Goal: Transaction & Acquisition: Purchase product/service

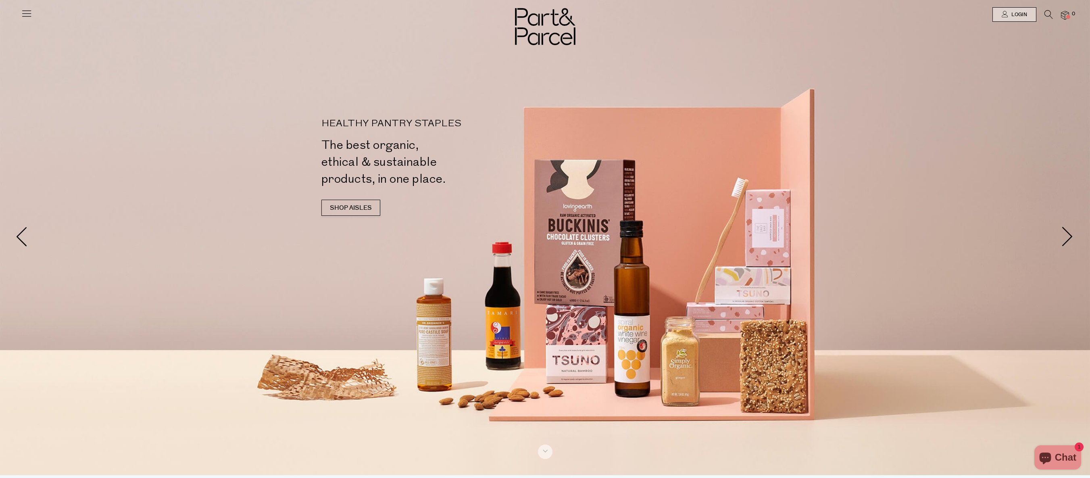
scroll to position [2, 0]
click at [1014, 10] on link "Login" at bounding box center [1014, 14] width 44 height 15
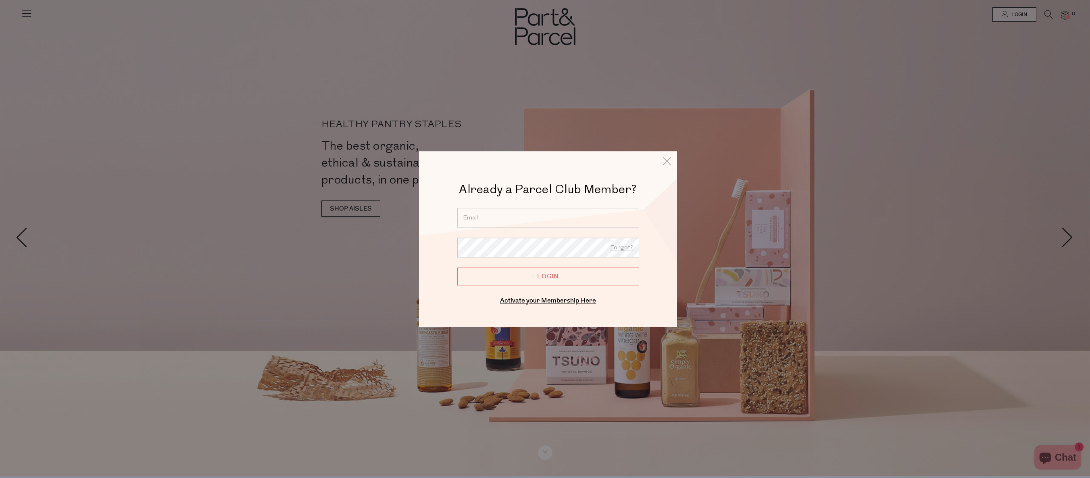
click at [525, 214] on input "email" at bounding box center [548, 218] width 182 height 20
type input "[EMAIL_ADDRESS][DOMAIN_NAME]"
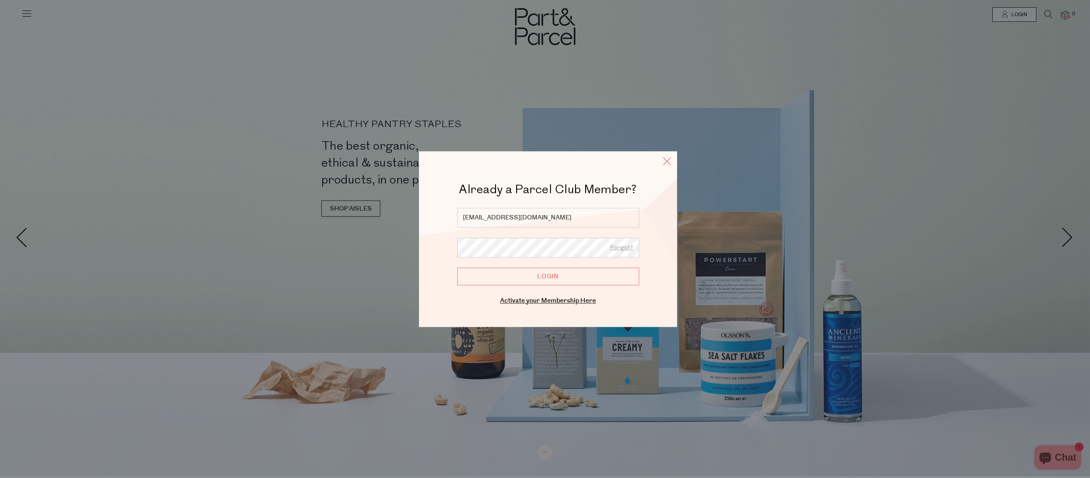
click at [665, 160] on icon at bounding box center [667, 161] width 12 height 12
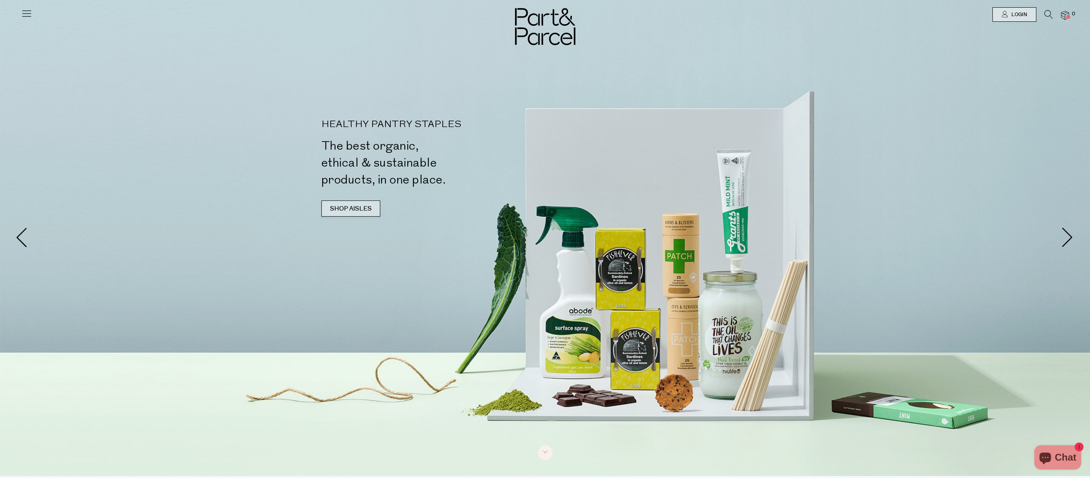
click at [340, 205] on link "SHOP AISLES" at bounding box center [350, 208] width 59 height 16
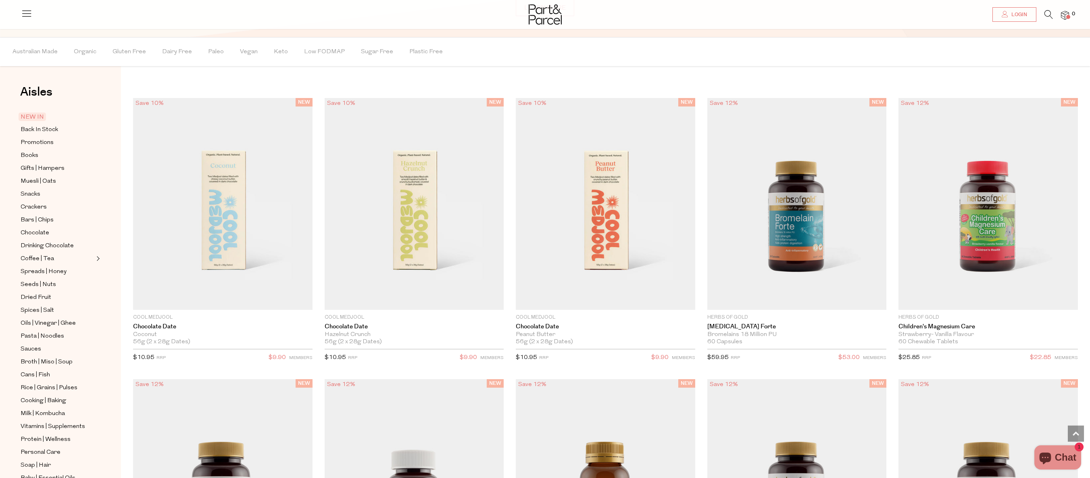
scroll to position [797, 0]
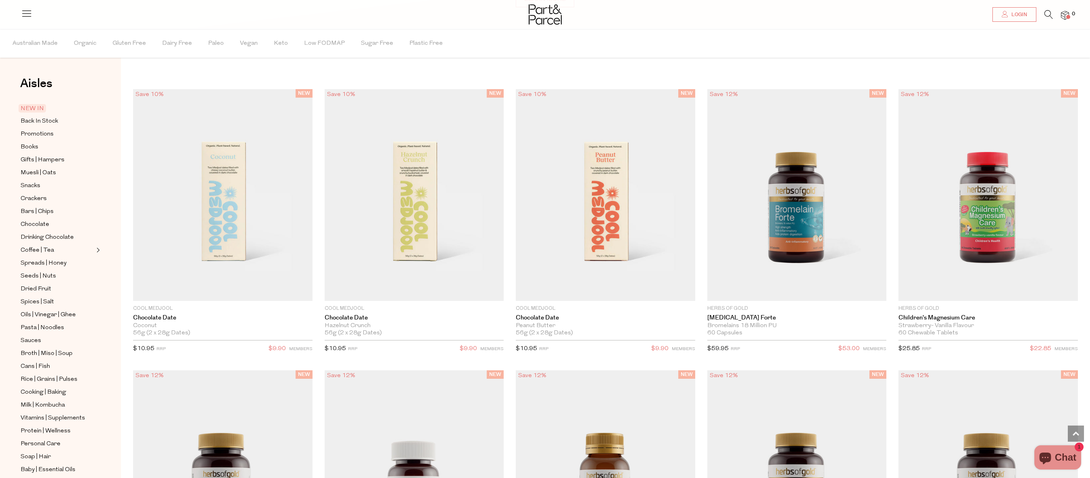
click at [1047, 14] on icon at bounding box center [1048, 14] width 8 height 9
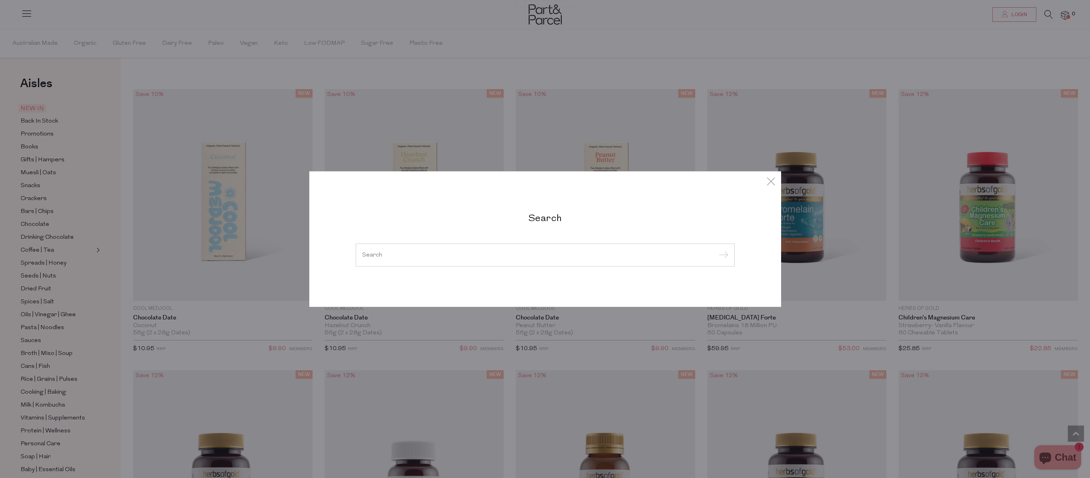
type input "e"
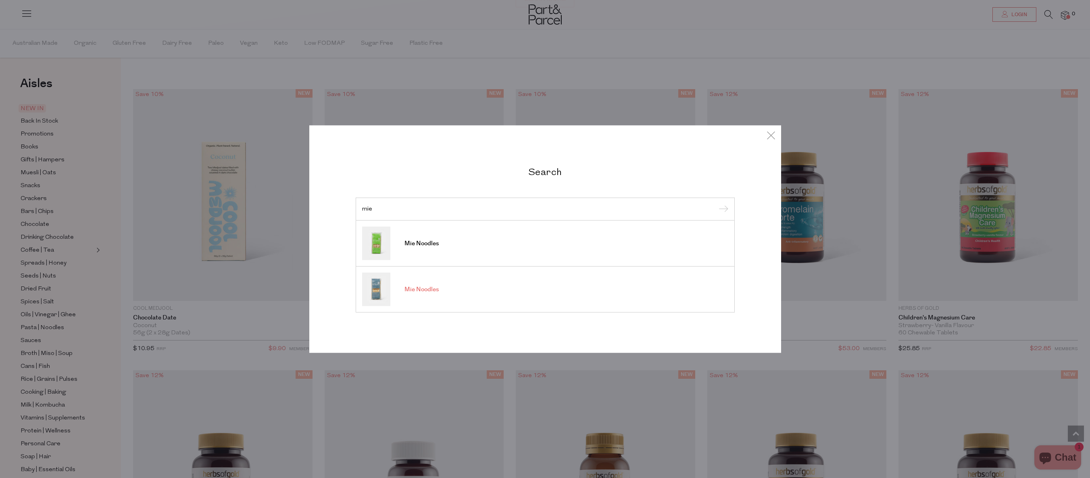
type input "mie"
click at [413, 289] on span "Mie Noodles" at bounding box center [421, 289] width 34 height 8
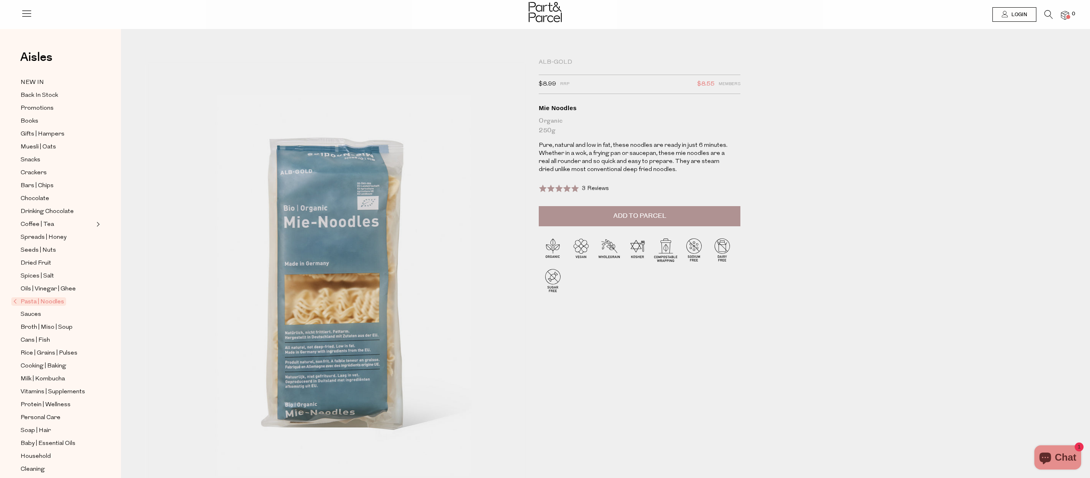
click at [1049, 15] on icon at bounding box center [1048, 14] width 8 height 9
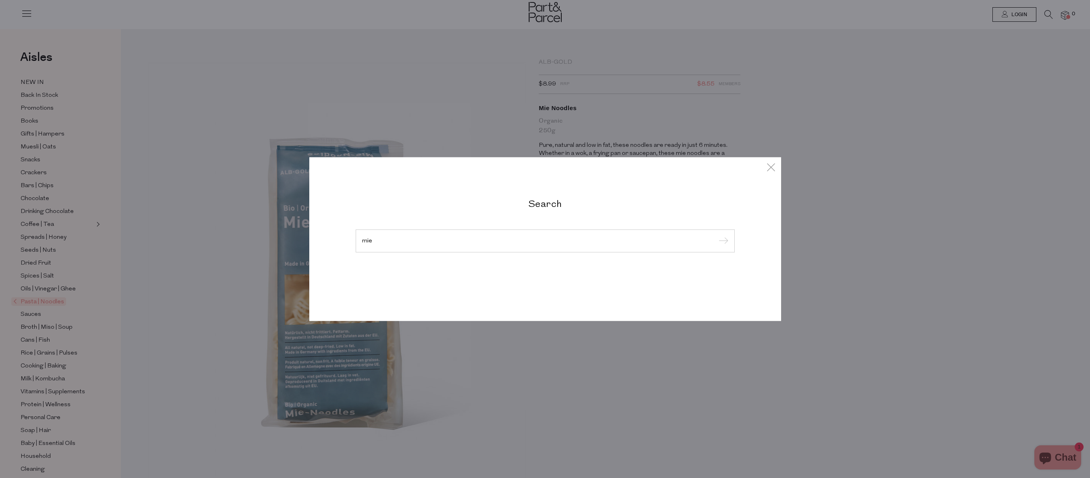
type input "mie"
click at [716, 235] on input "submit" at bounding box center [722, 241] width 12 height 12
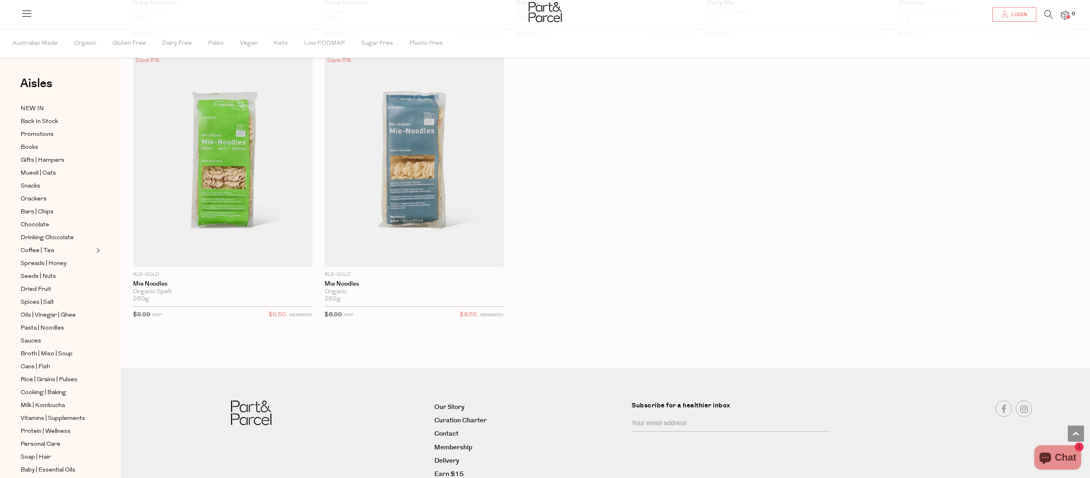
scroll to position [600, 0]
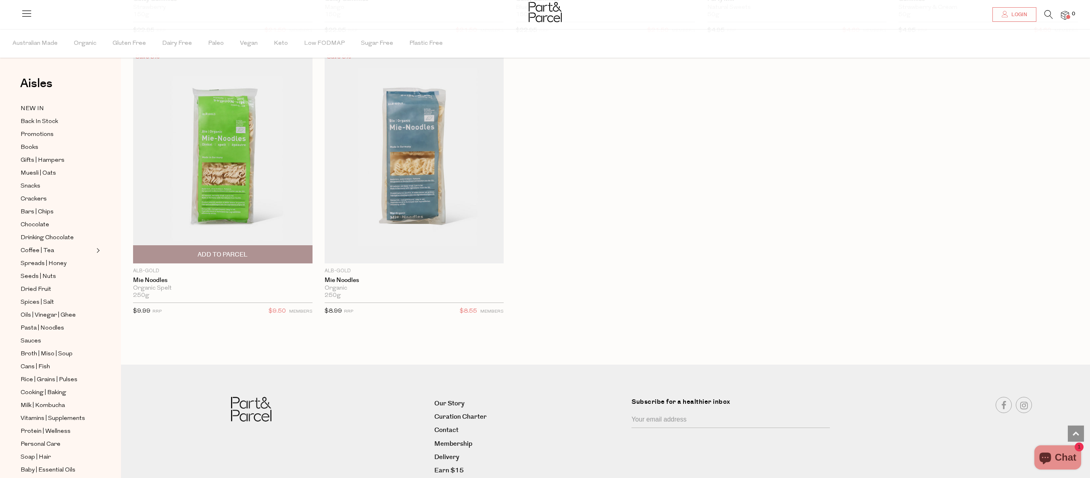
click at [214, 152] on img at bounding box center [222, 157] width 179 height 211
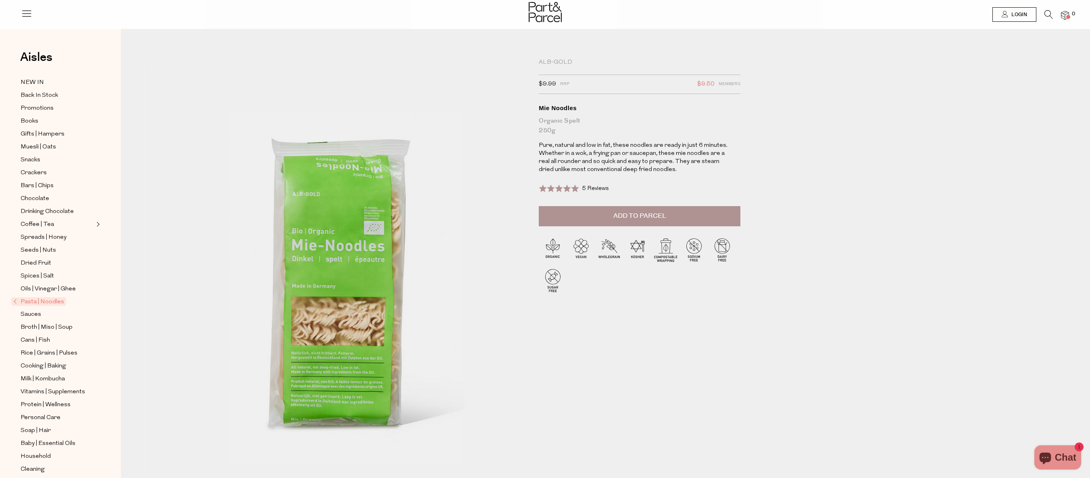
click at [637, 212] on span "Add to Parcel" at bounding box center [639, 215] width 53 height 9
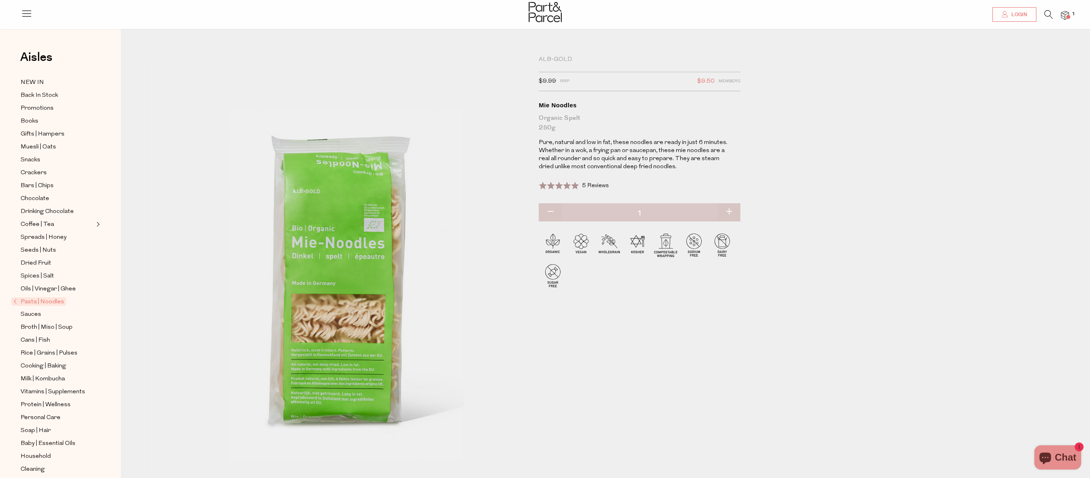
click at [1067, 14] on img at bounding box center [1065, 15] width 8 height 9
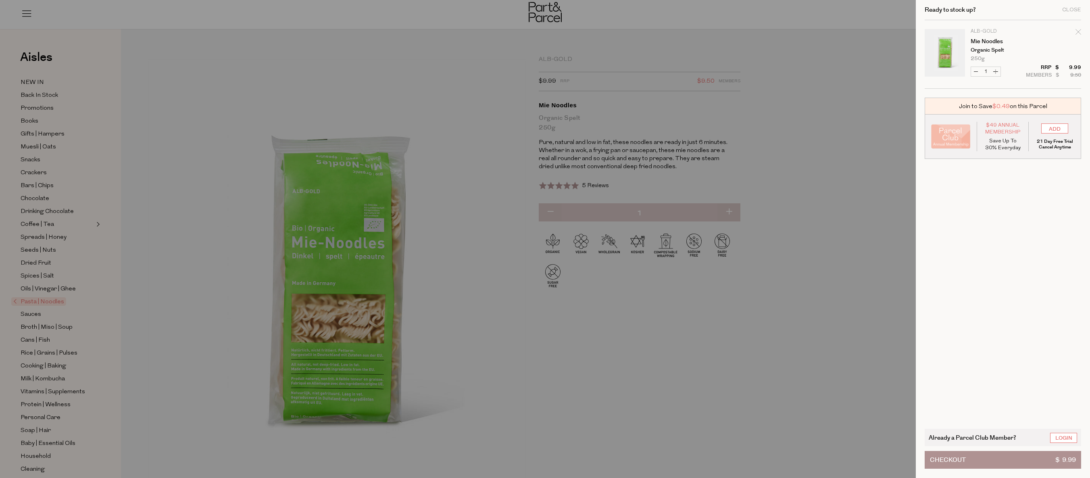
click at [962, 466] on span "Checkout" at bounding box center [948, 459] width 36 height 17
